Goal: Navigation & Orientation: Understand site structure

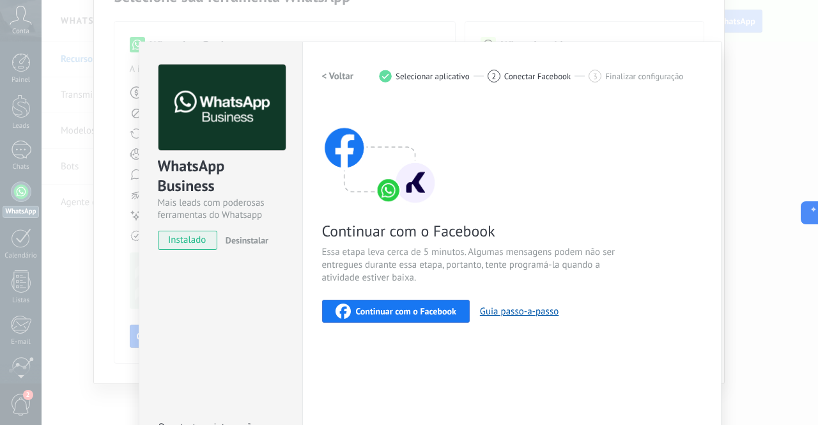
click at [413, 310] on span "Continuar com o Facebook" at bounding box center [406, 311] width 100 height 9
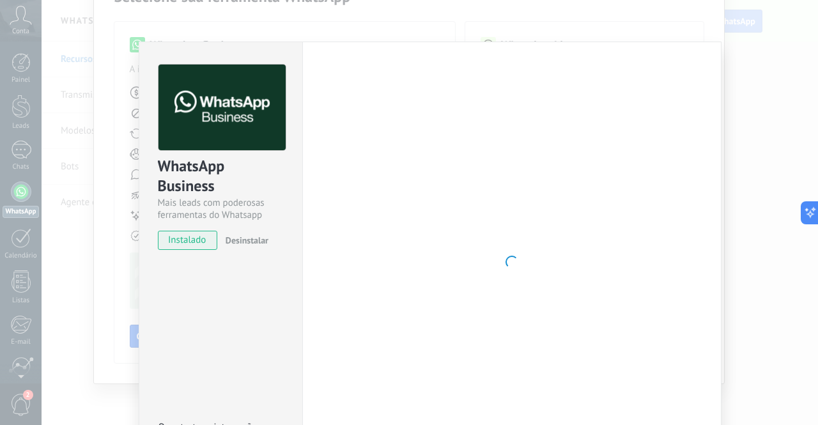
click at [489, 221] on div at bounding box center [511, 262] width 379 height 395
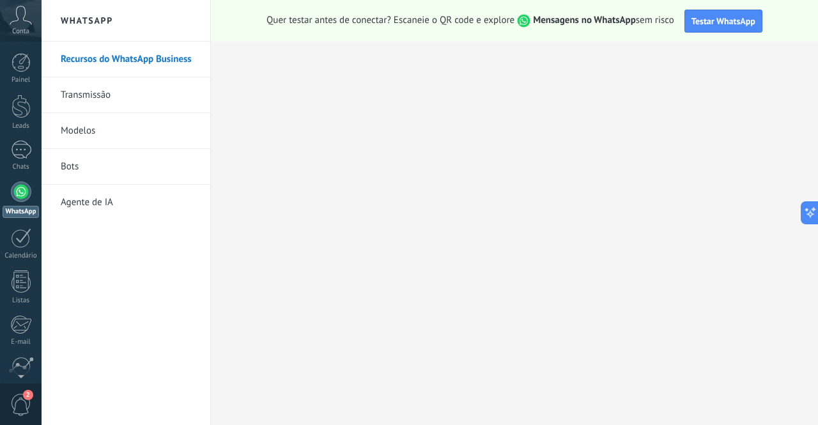
click at [24, 26] on div "Conta" at bounding box center [21, 21] width 42 height 42
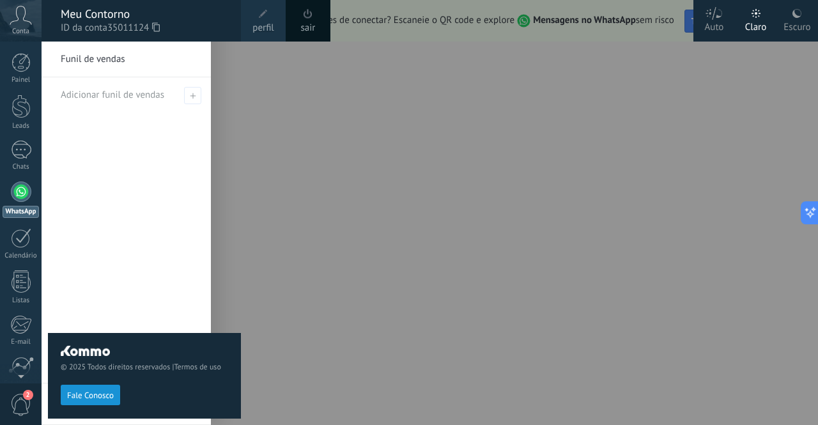
click at [251, 26] on link "perfil" at bounding box center [263, 21] width 45 height 42
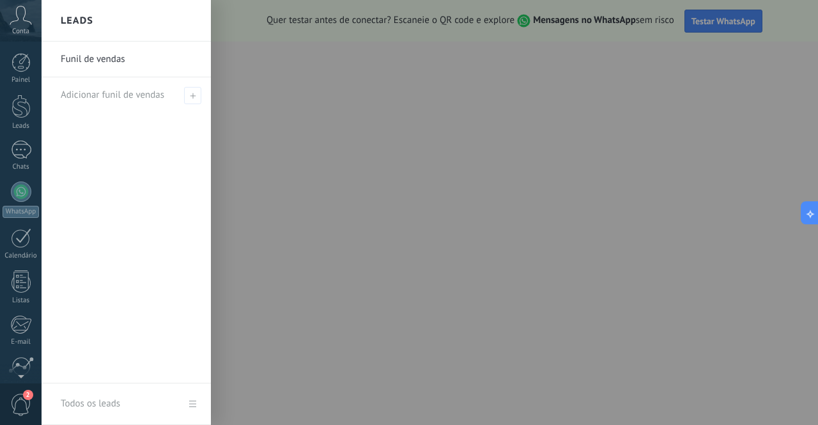
scroll to position [105, 0]
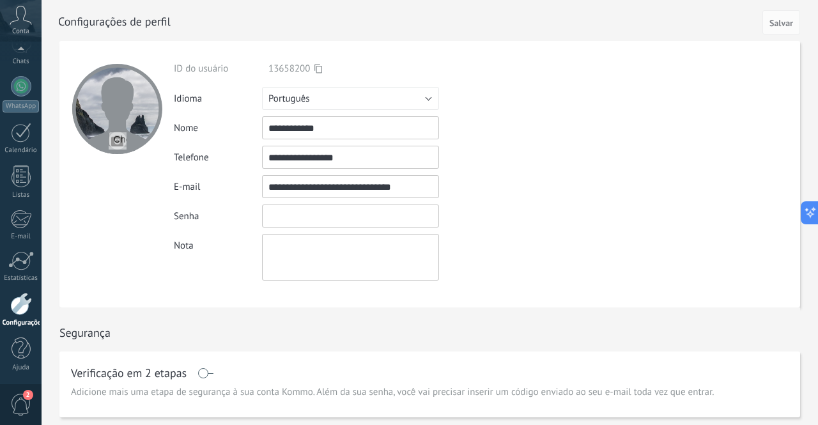
click at [326, 219] on input "textbox" at bounding box center [350, 215] width 177 height 23
click at [27, 85] on div at bounding box center [21, 86] width 20 height 20
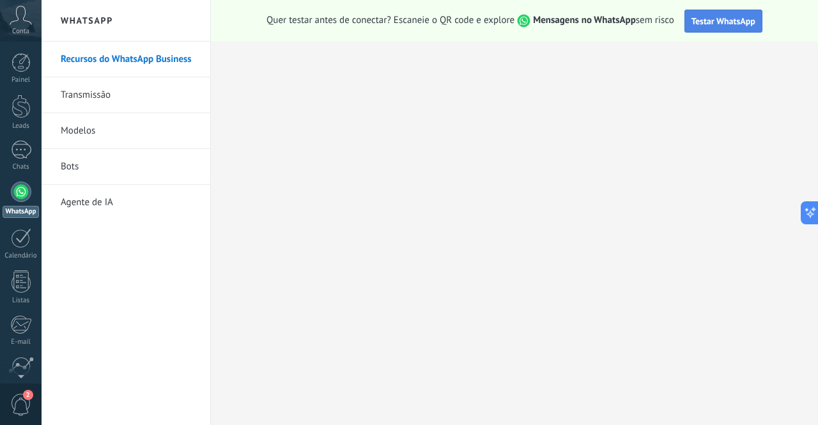
click at [712, 27] on button "Testar WhatsApp" at bounding box center [723, 21] width 78 height 23
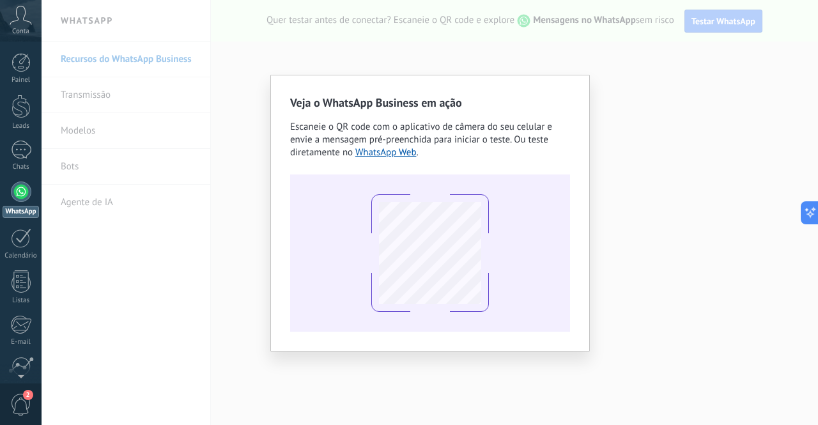
click at [480, 63] on div "Veja o WhatsApp Business em ação Escaneie o QR code com o aplicativo de câmera …" at bounding box center [430, 212] width 776 height 425
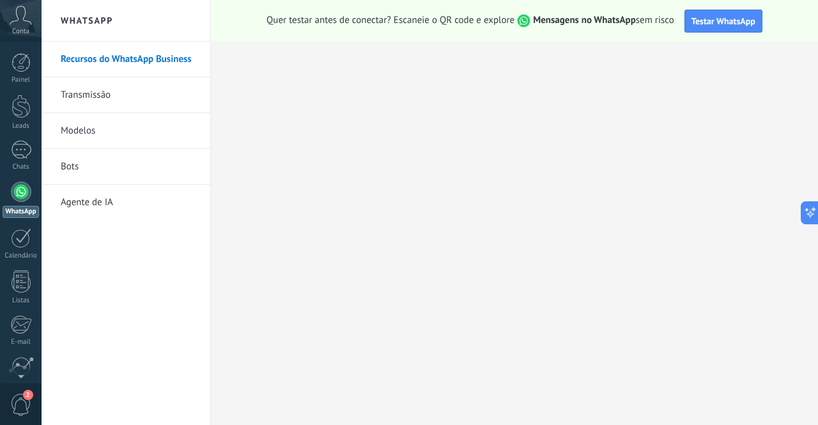
click at [158, 88] on link "Transmissão" at bounding box center [129, 95] width 137 height 36
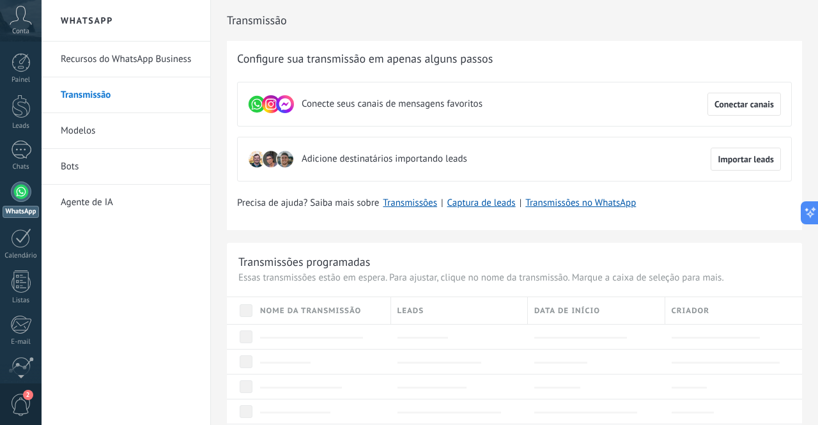
click at [120, 117] on link "Modelos" at bounding box center [129, 131] width 137 height 36
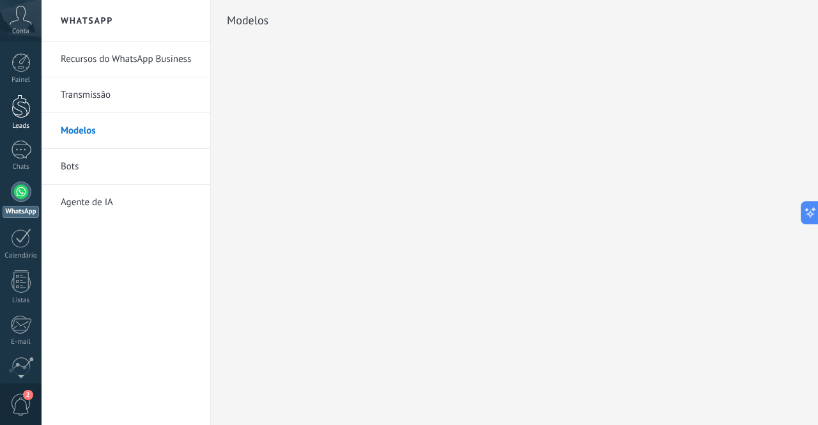
click at [28, 110] on div at bounding box center [20, 107] width 19 height 24
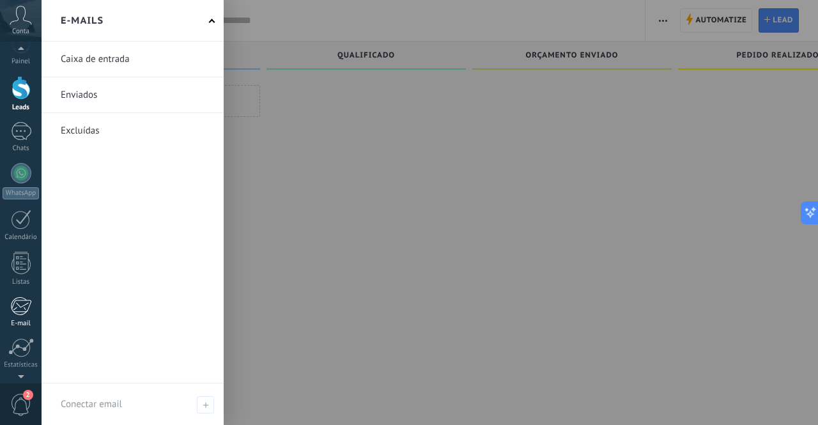
click at [22, 312] on div at bounding box center [20, 305] width 21 height 19
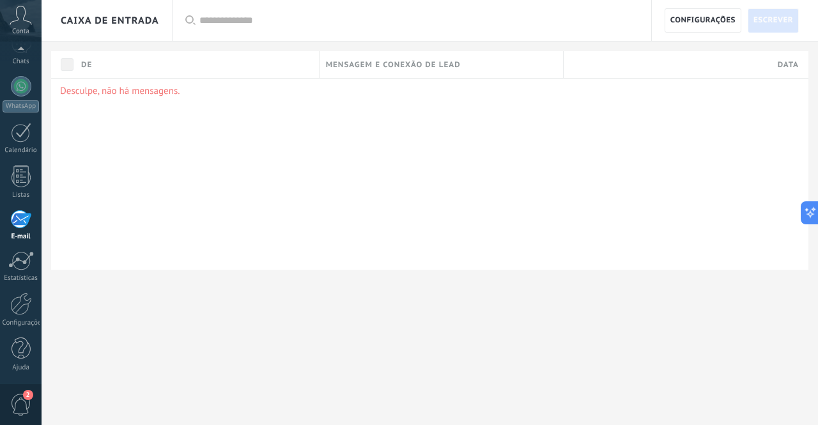
scroll to position [87, 0]
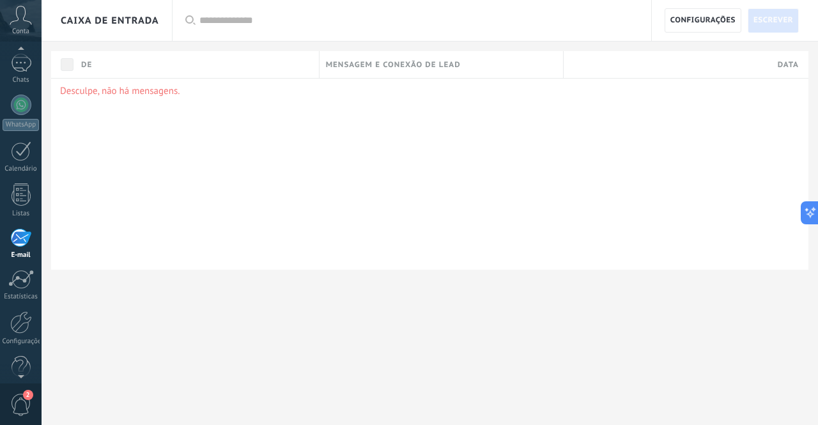
click at [26, 24] on icon at bounding box center [21, 15] width 22 height 19
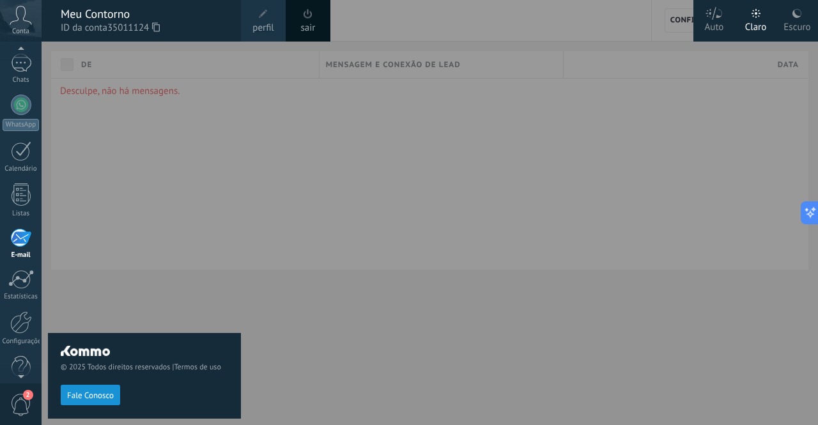
click at [273, 27] on span "perfil" at bounding box center [262, 28] width 21 height 14
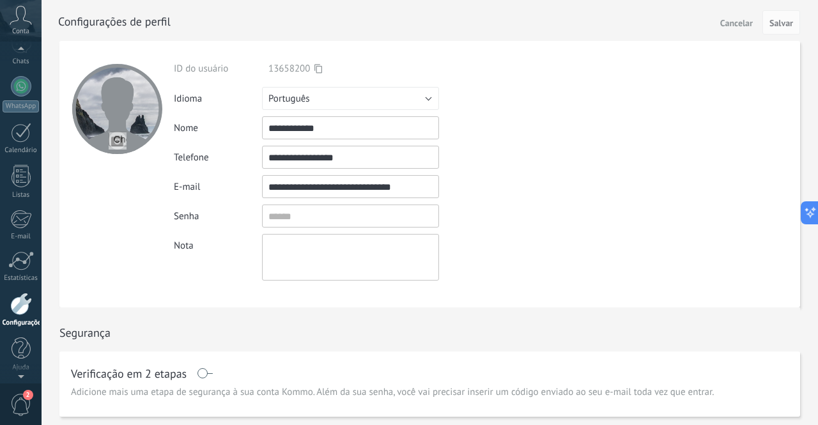
scroll to position [73, 0]
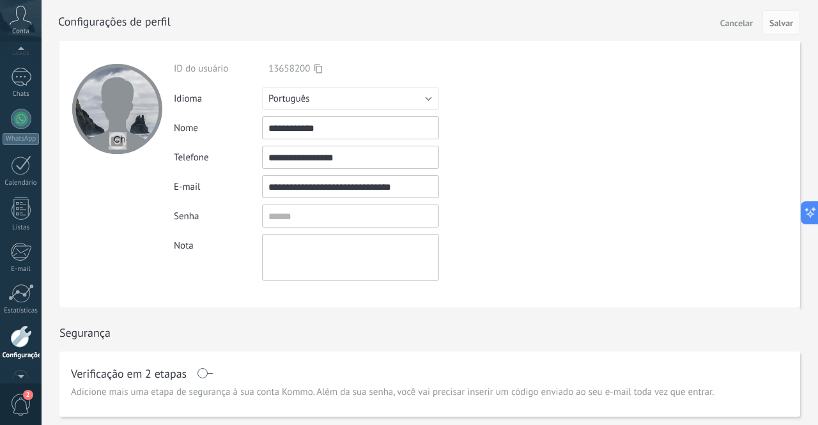
click at [23, 20] on icon at bounding box center [21, 15] width 22 height 19
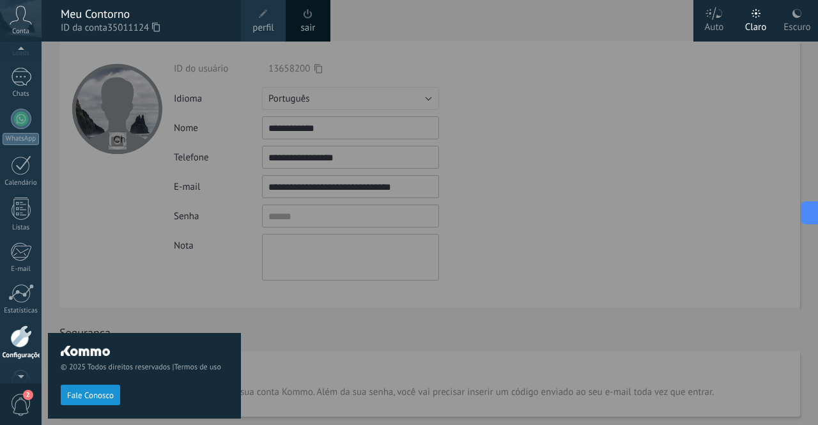
click at [23, 22] on icon at bounding box center [21, 15] width 22 height 19
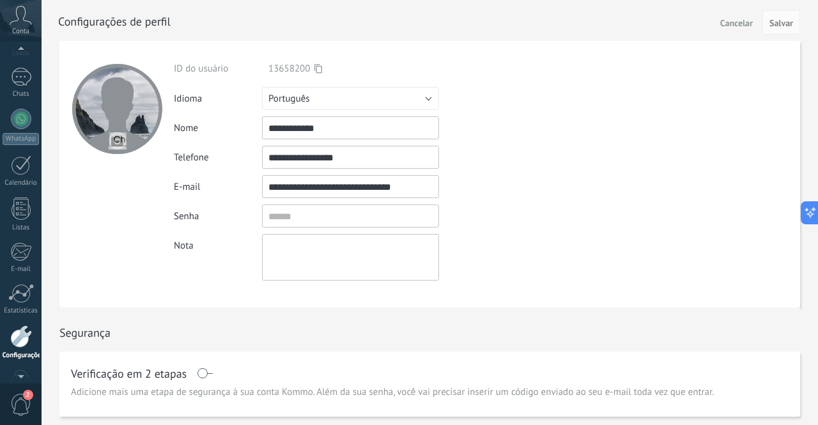
click at [23, 22] on icon at bounding box center [21, 15] width 22 height 19
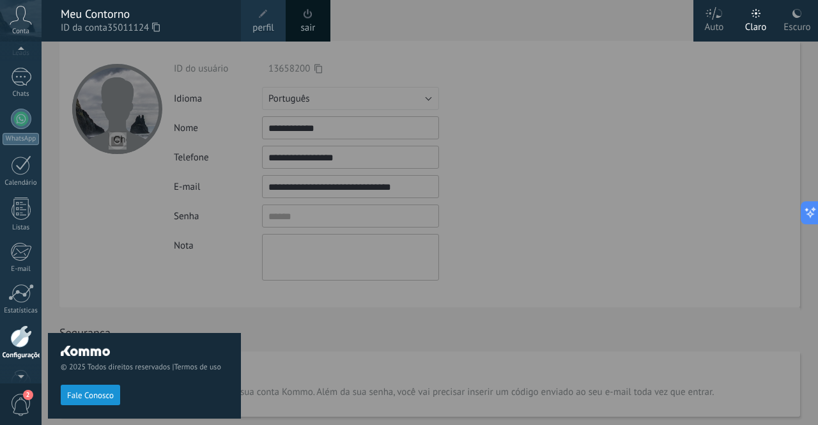
click at [722, 20] on div "Auto" at bounding box center [714, 24] width 19 height 33
click at [797, 22] on div "Escuro" at bounding box center [796, 24] width 27 height 33
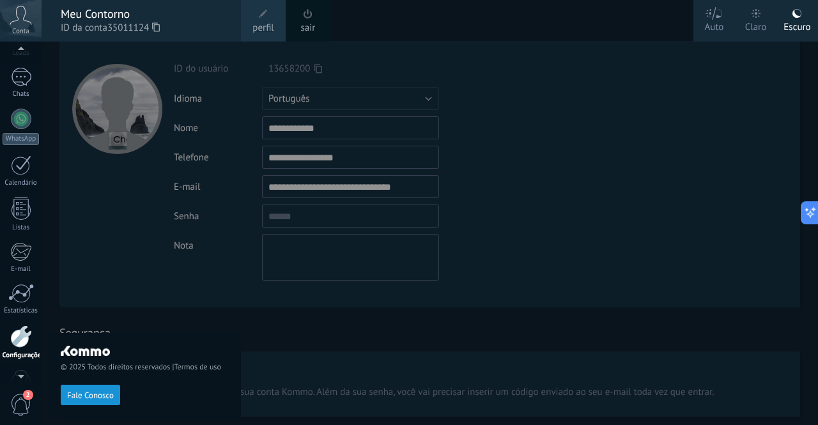
click at [590, 148] on div at bounding box center [451, 212] width 818 height 425
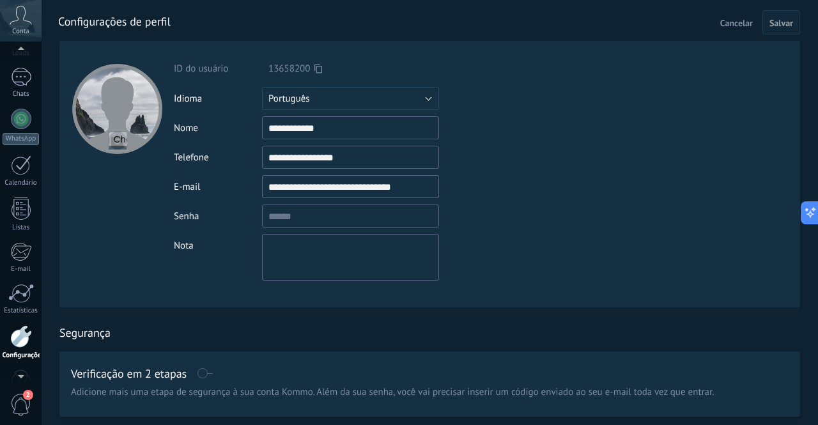
scroll to position [105, 0]
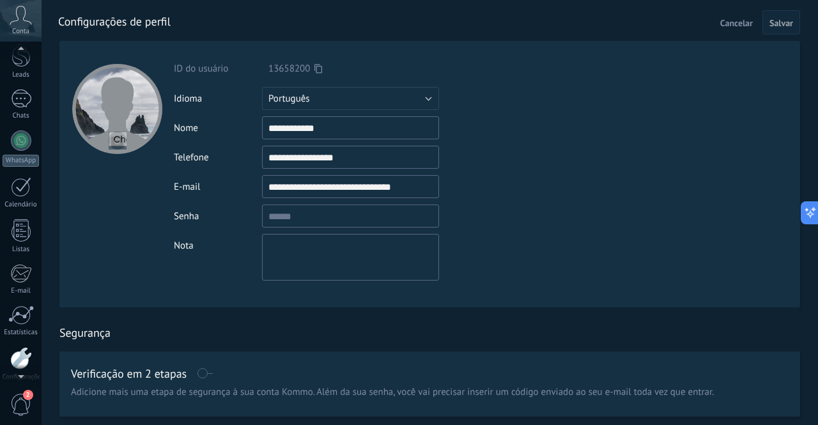
click at [19, 56] on div at bounding box center [21, 51] width 42 height 19
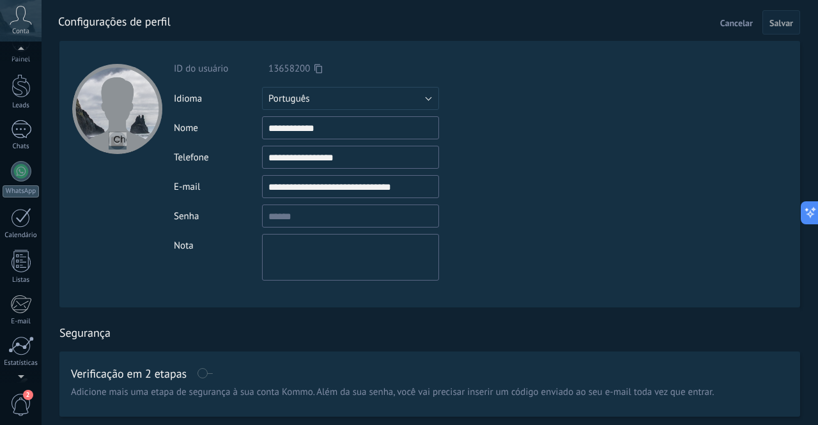
scroll to position [0, 0]
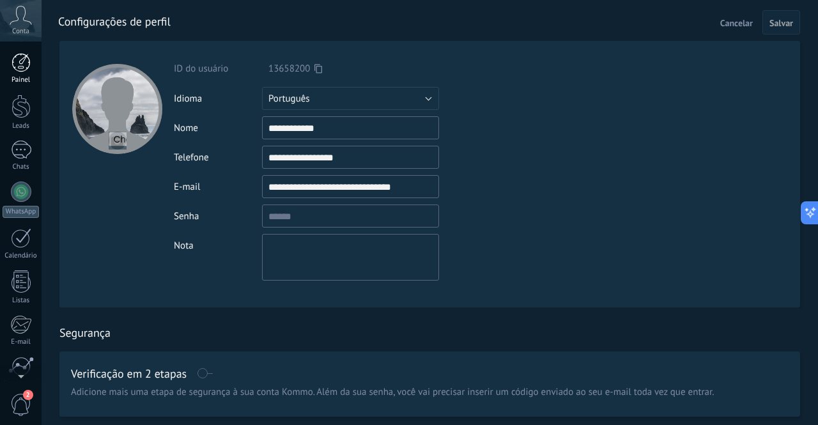
click at [23, 65] on div at bounding box center [20, 62] width 19 height 19
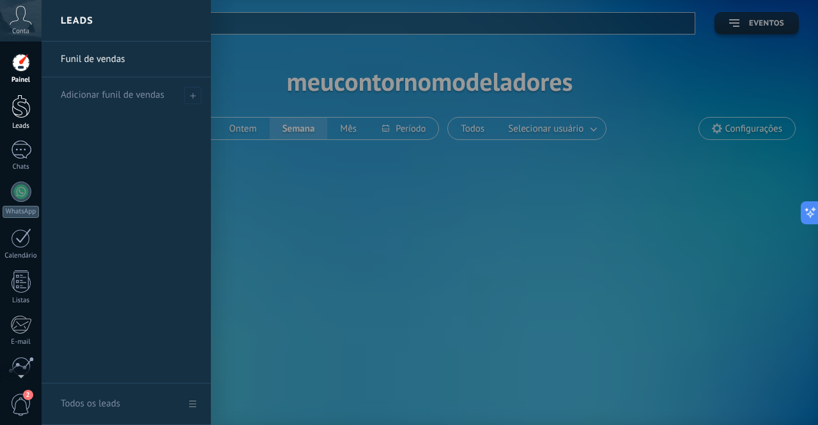
click at [19, 111] on div at bounding box center [20, 107] width 19 height 24
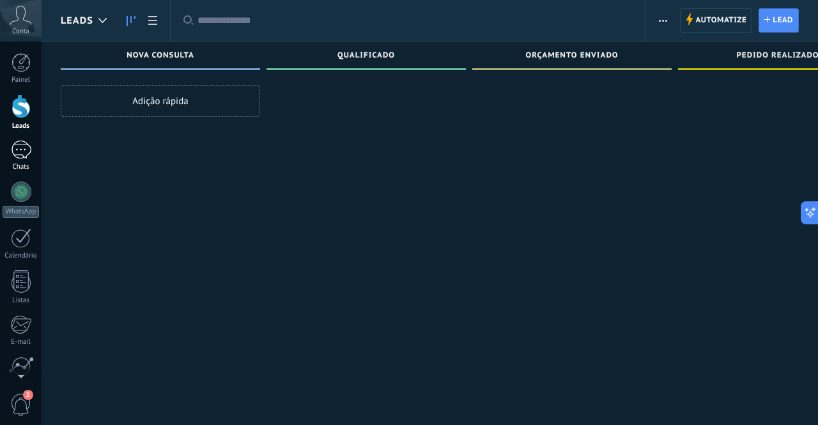
click at [18, 160] on link "Chats" at bounding box center [21, 156] width 42 height 31
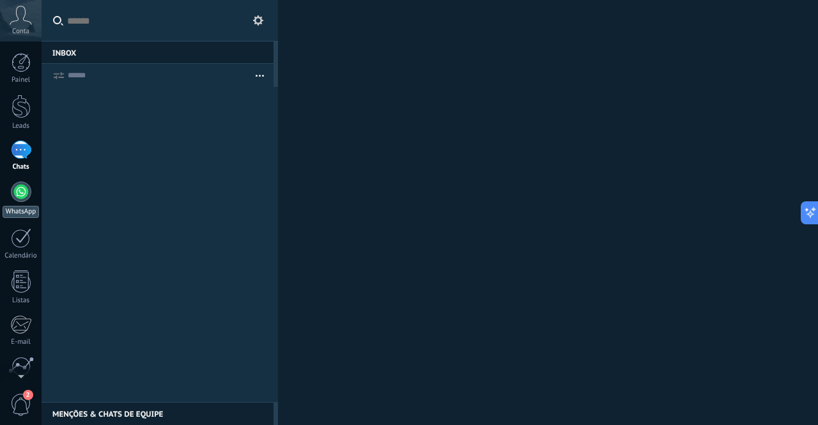
click at [17, 201] on link "WhatsApp" at bounding box center [21, 199] width 42 height 36
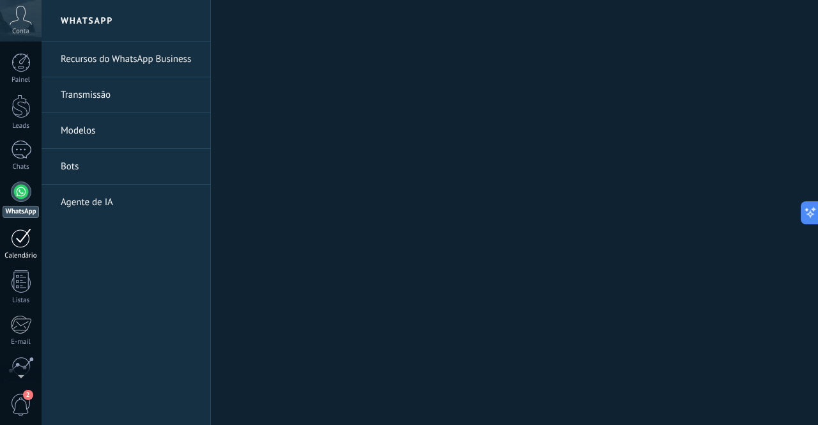
click at [27, 254] on div "Calendário" at bounding box center [21, 256] width 37 height 8
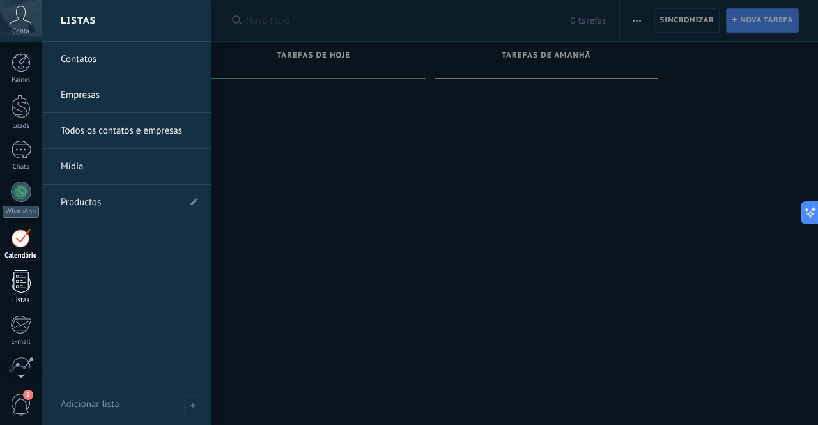
click at [13, 280] on div at bounding box center [20, 281] width 19 height 22
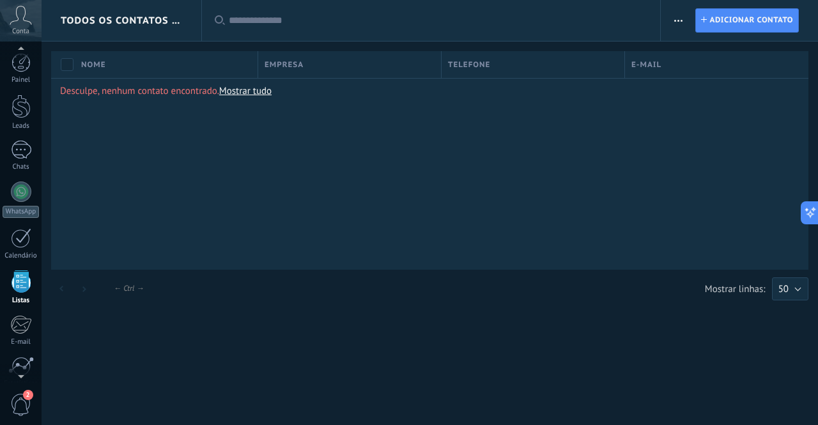
scroll to position [79, 0]
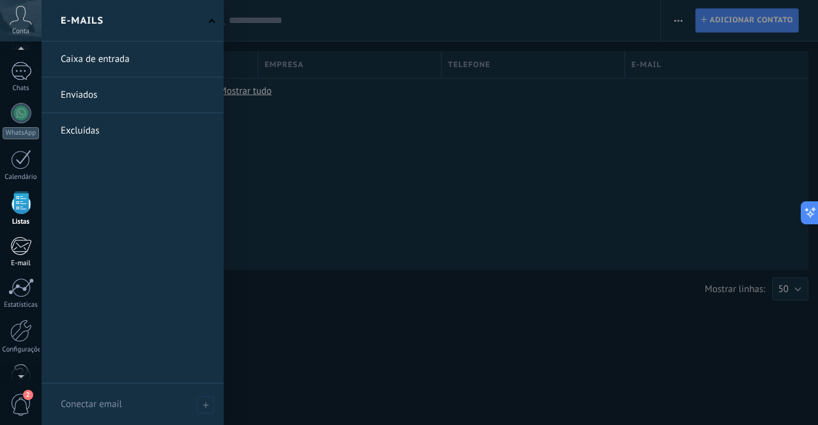
click at [19, 253] on div at bounding box center [20, 245] width 21 height 19
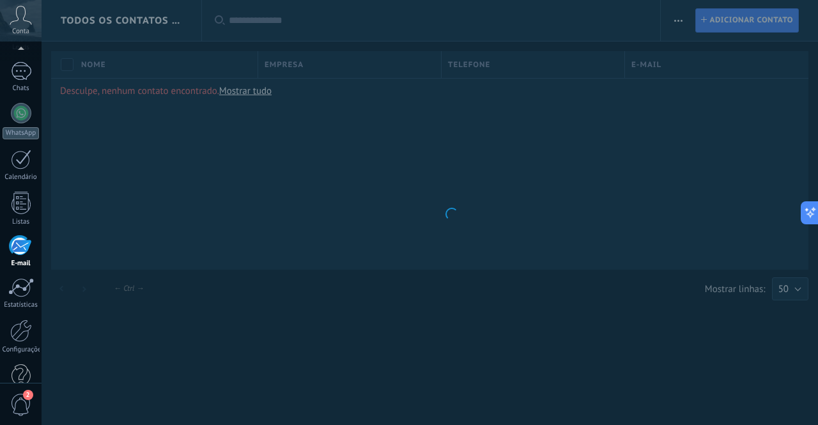
scroll to position [105, 0]
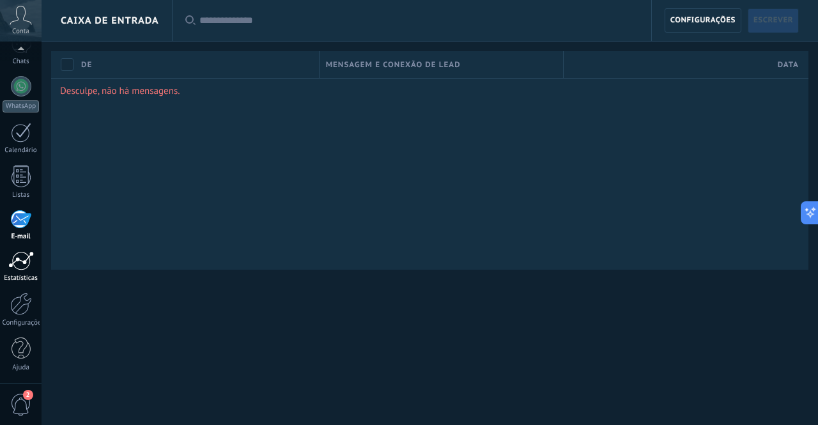
click at [17, 261] on div at bounding box center [21, 260] width 26 height 19
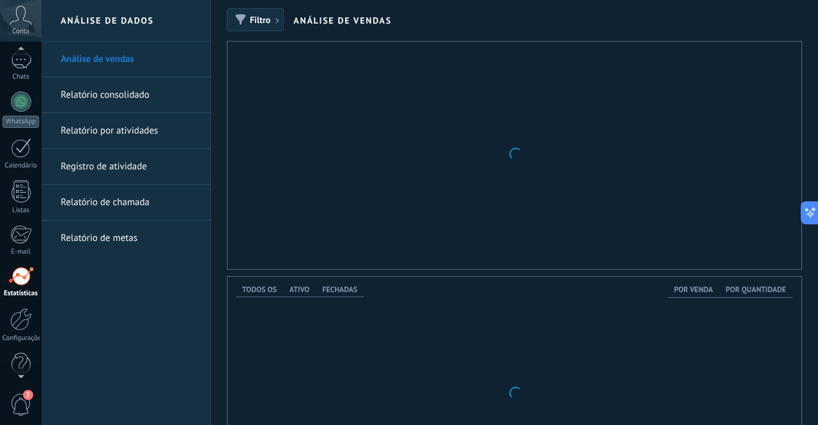
click at [19, 18] on icon at bounding box center [21, 15] width 22 height 19
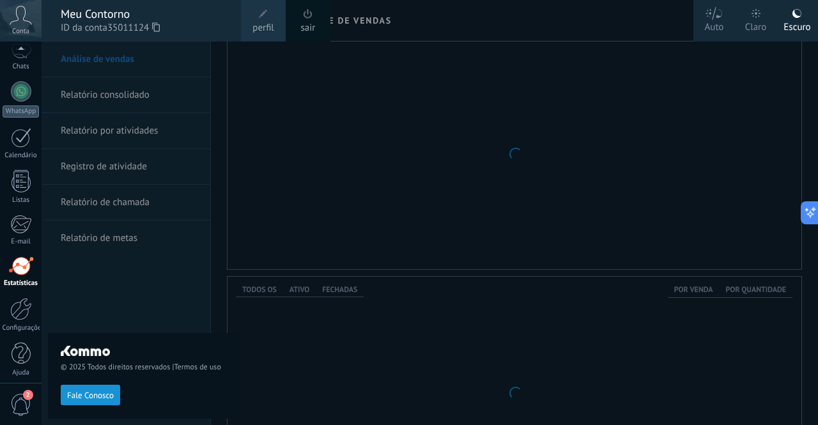
scroll to position [105, 0]
